Goal: Task Accomplishment & Management: Use online tool/utility

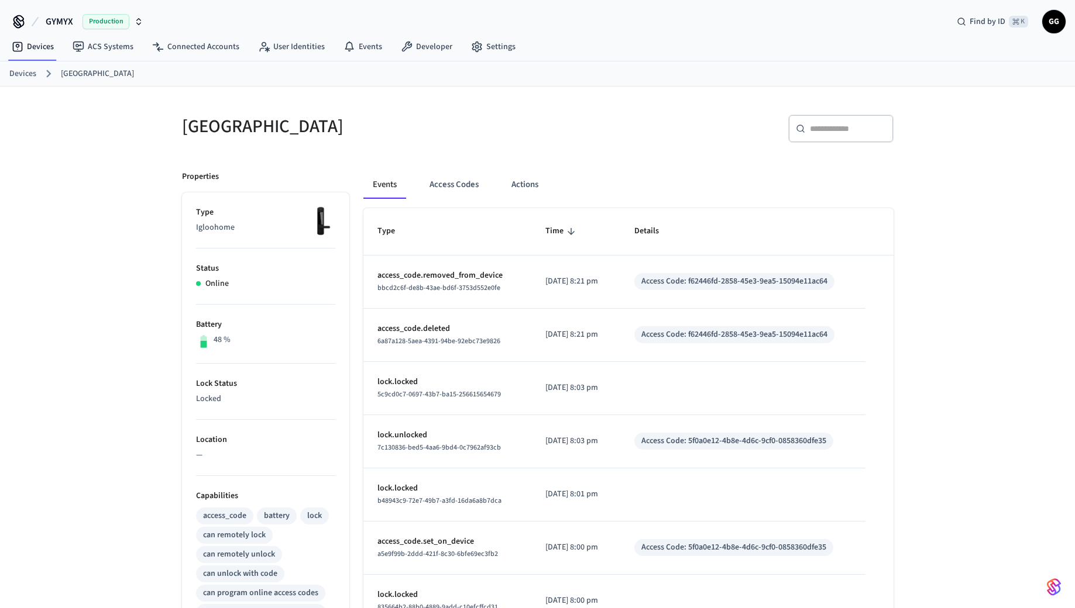
scroll to position [882, 0]
